Goal: Transaction & Acquisition: Book appointment/travel/reservation

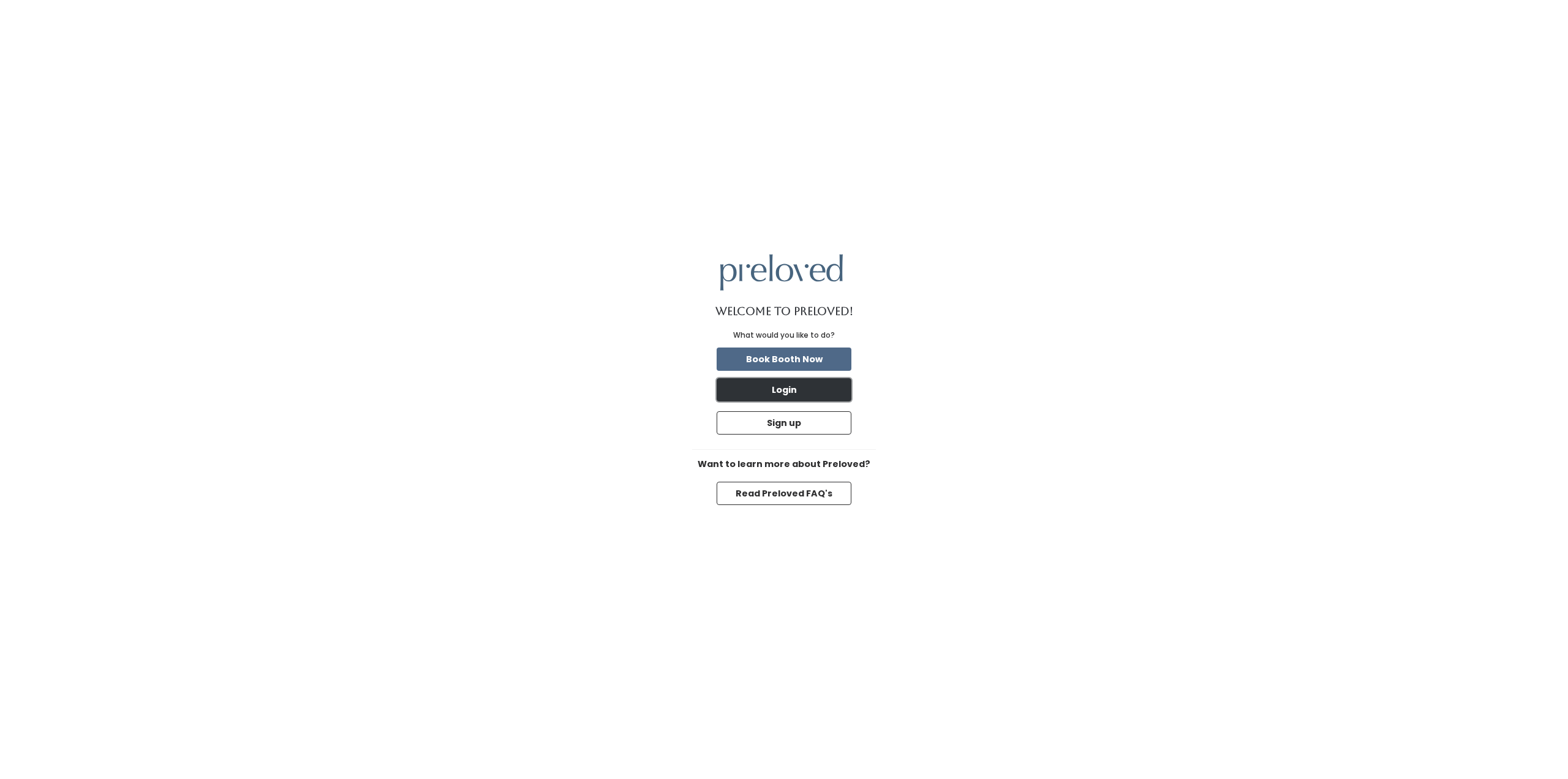
click at [806, 388] on button "Login" at bounding box center [784, 389] width 135 height 23
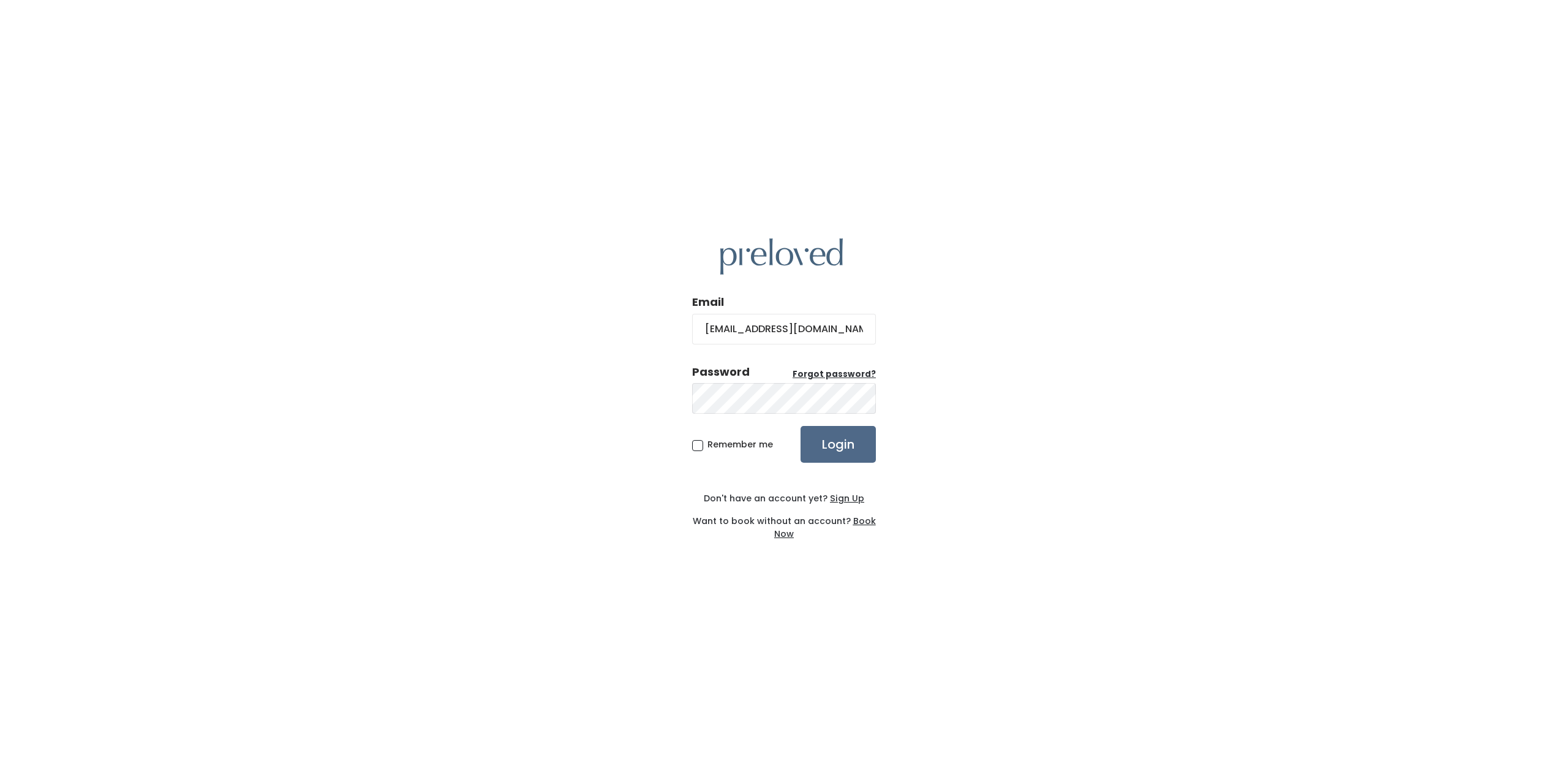
type input "[EMAIL_ADDRESS][DOMAIN_NAME]"
click at [801, 426] on input "Login" at bounding box center [838, 444] width 75 height 37
click at [861, 521] on u "Book Now" at bounding box center [824, 527] width 102 height 25
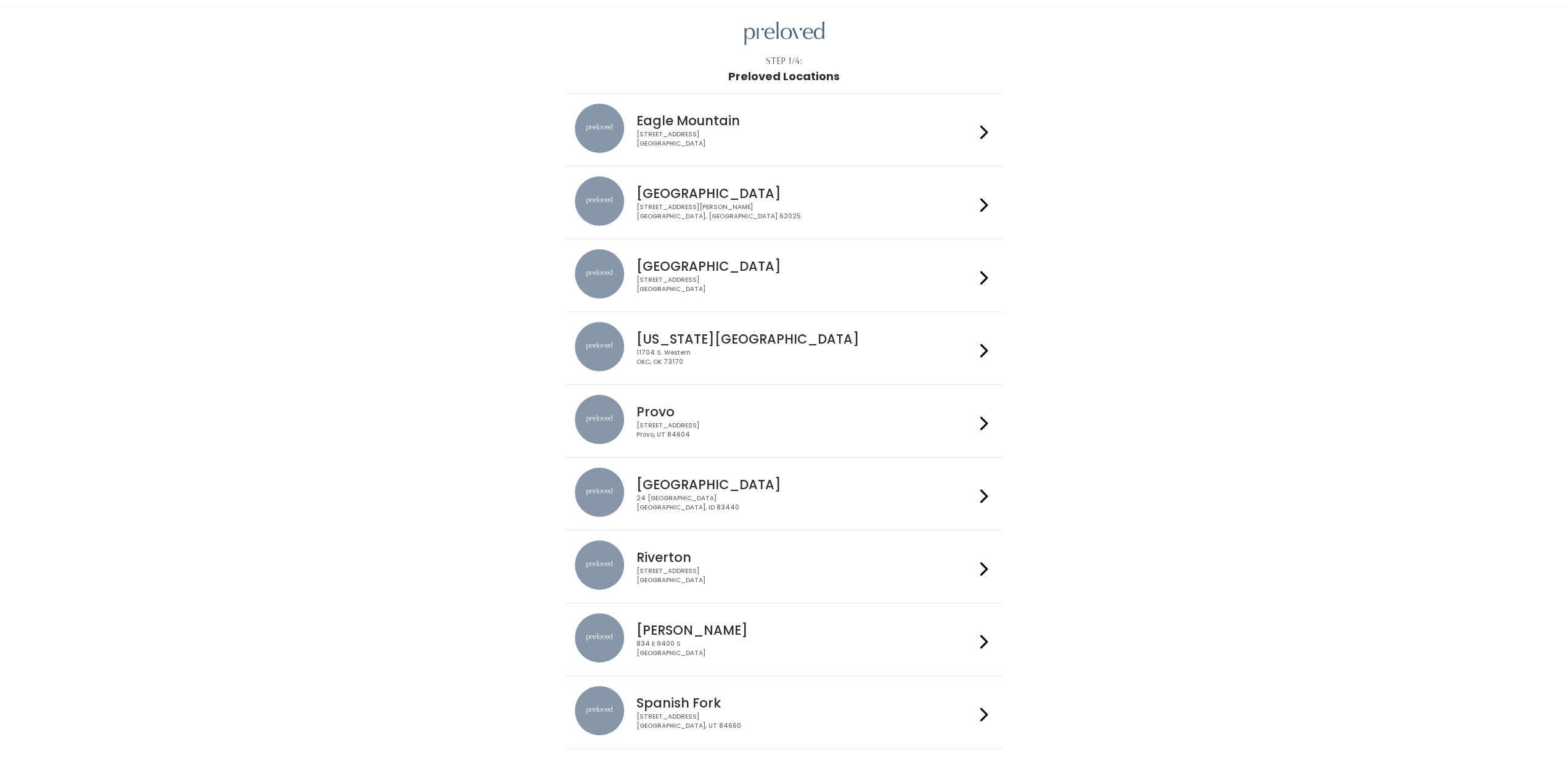
scroll to position [75, 0]
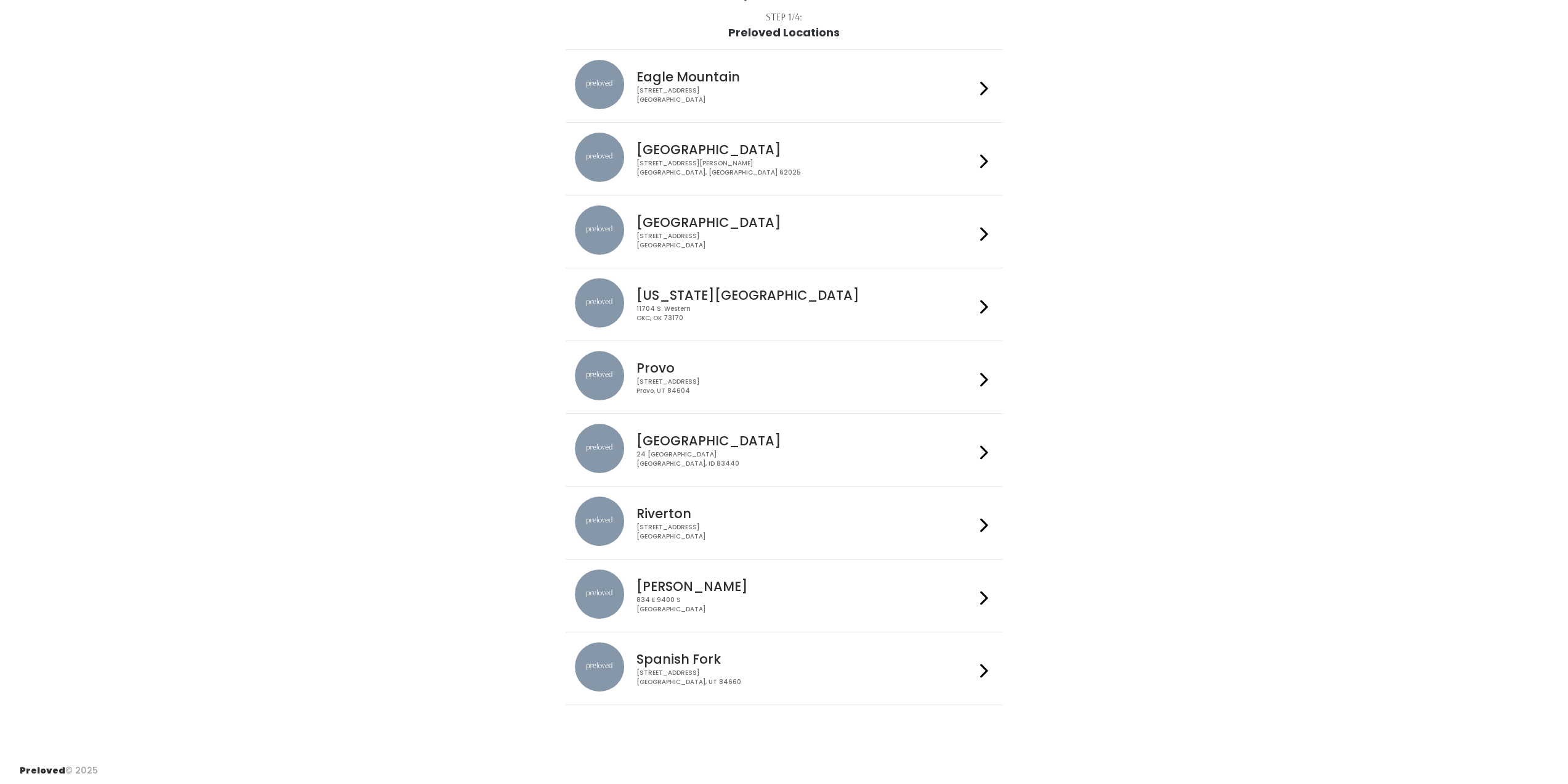
click at [727, 370] on h4 "Provo" at bounding box center [806, 368] width 339 height 14
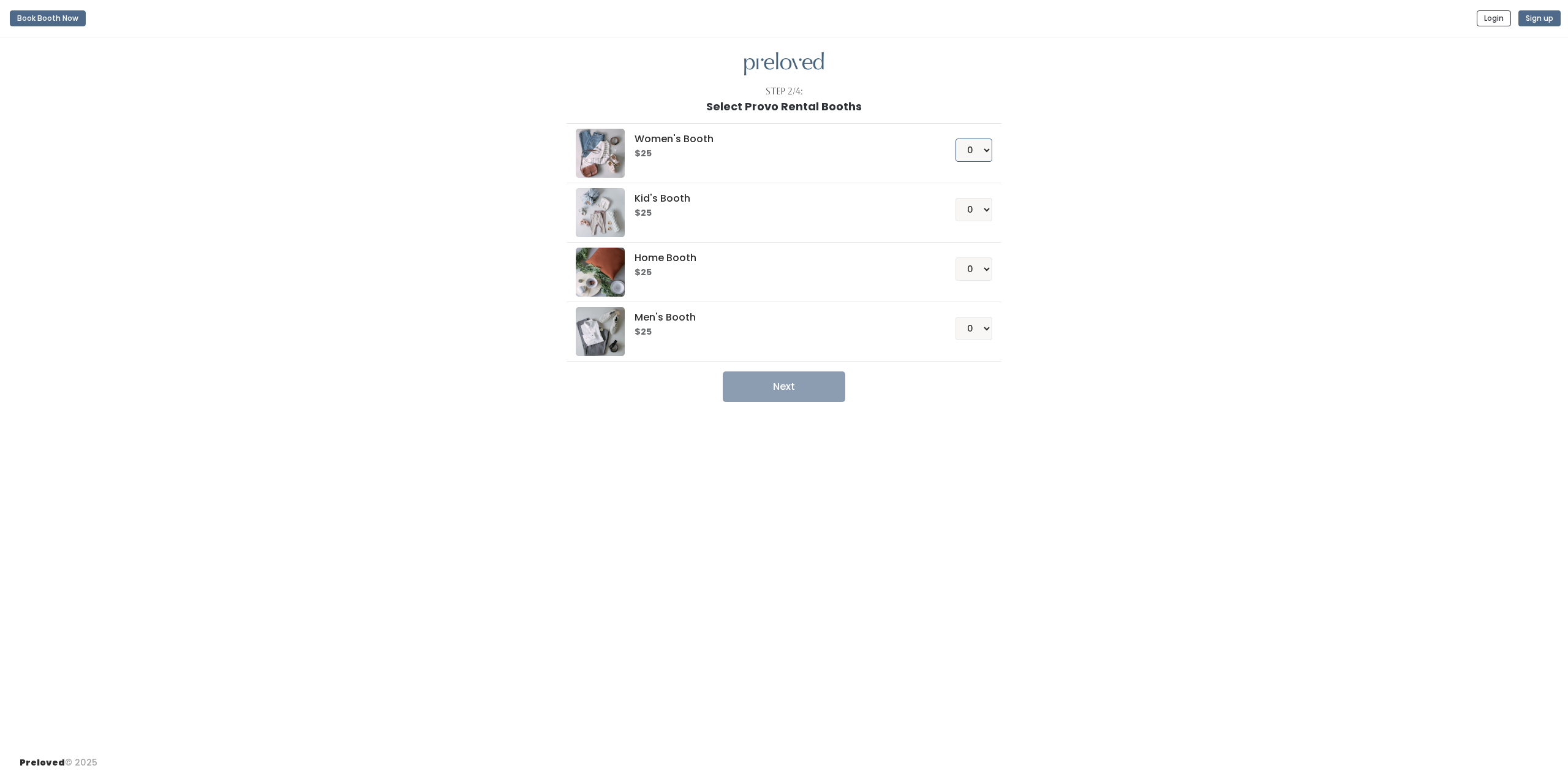
click at [968, 144] on select "0 1 2 3 4" at bounding box center [974, 150] width 37 height 23
select select "1"
click at [956, 139] on select "0 1 2 3 4" at bounding box center [974, 150] width 37 height 23
click at [775, 394] on button "Next" at bounding box center [784, 386] width 123 height 30
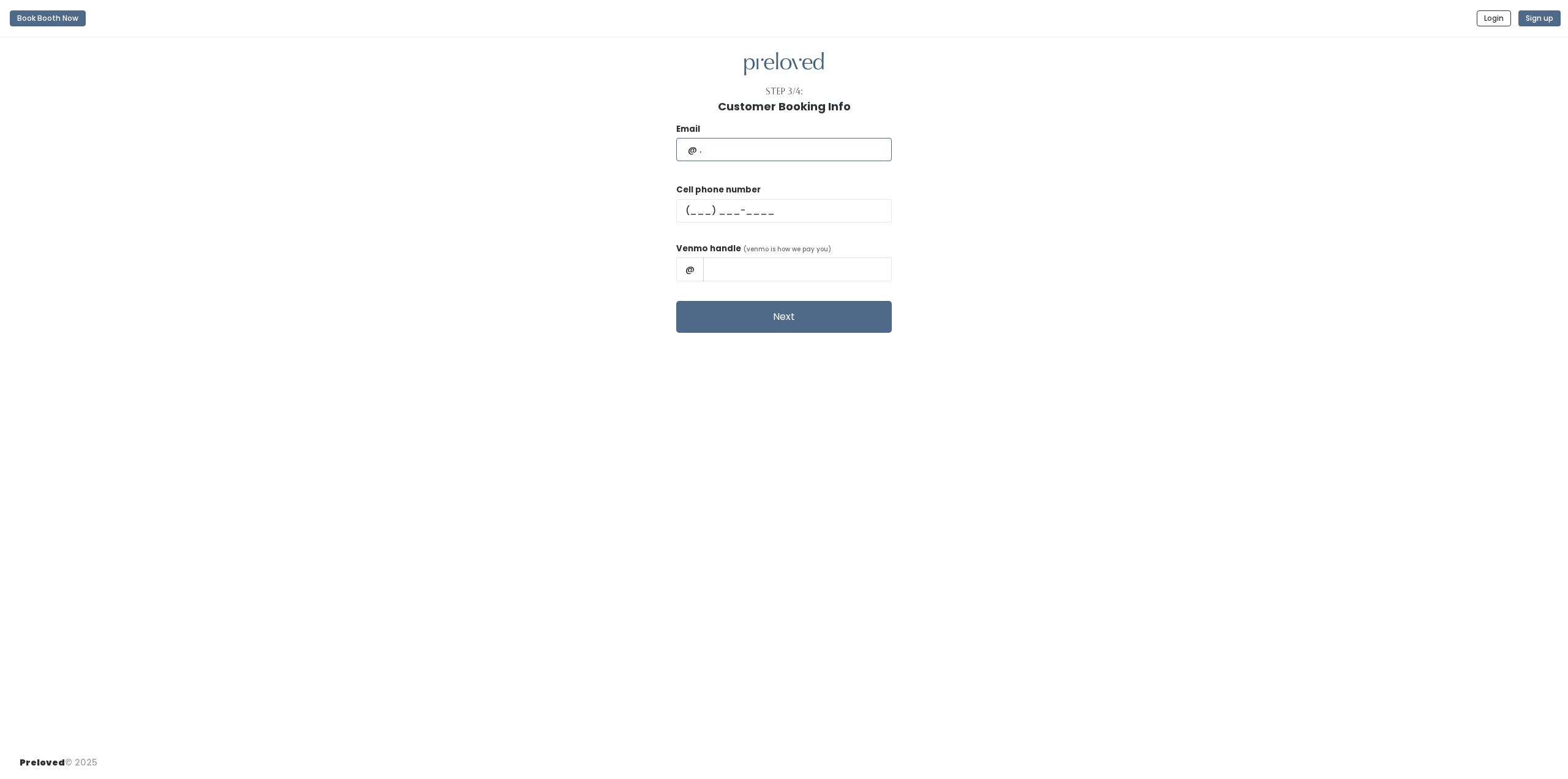
click at [760, 141] on input "text" at bounding box center [784, 149] width 216 height 23
type input "[EMAIL_ADDRESS][DOMAIN_NAME]"
type input "(407) 971-9470"
type input "Abigail-Duncan-9"
click at [788, 305] on button "Next" at bounding box center [784, 316] width 216 height 31
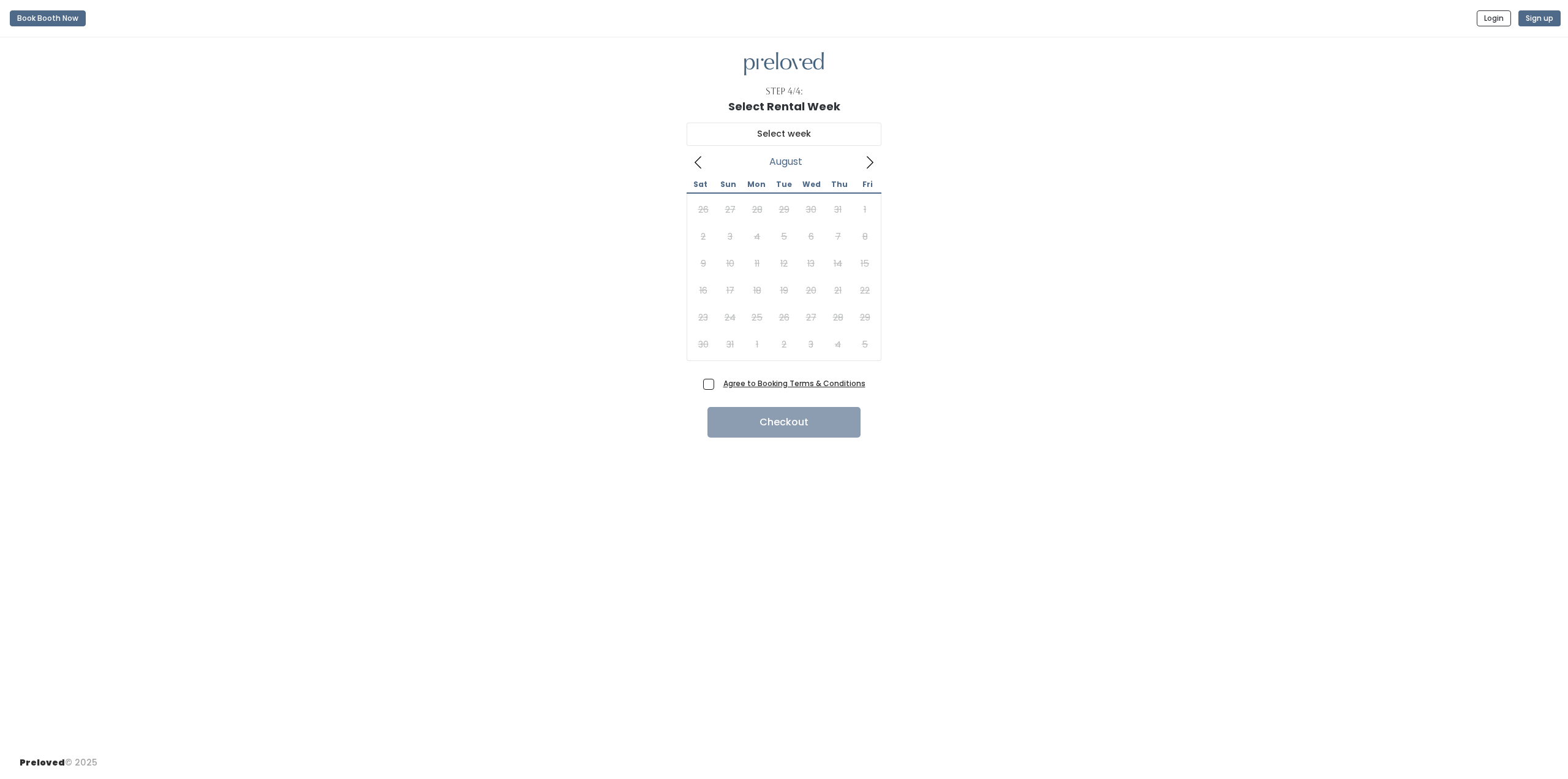
click at [870, 165] on icon at bounding box center [869, 162] width 7 height 12
